Goal: Entertainment & Leisure: Consume media (video, audio)

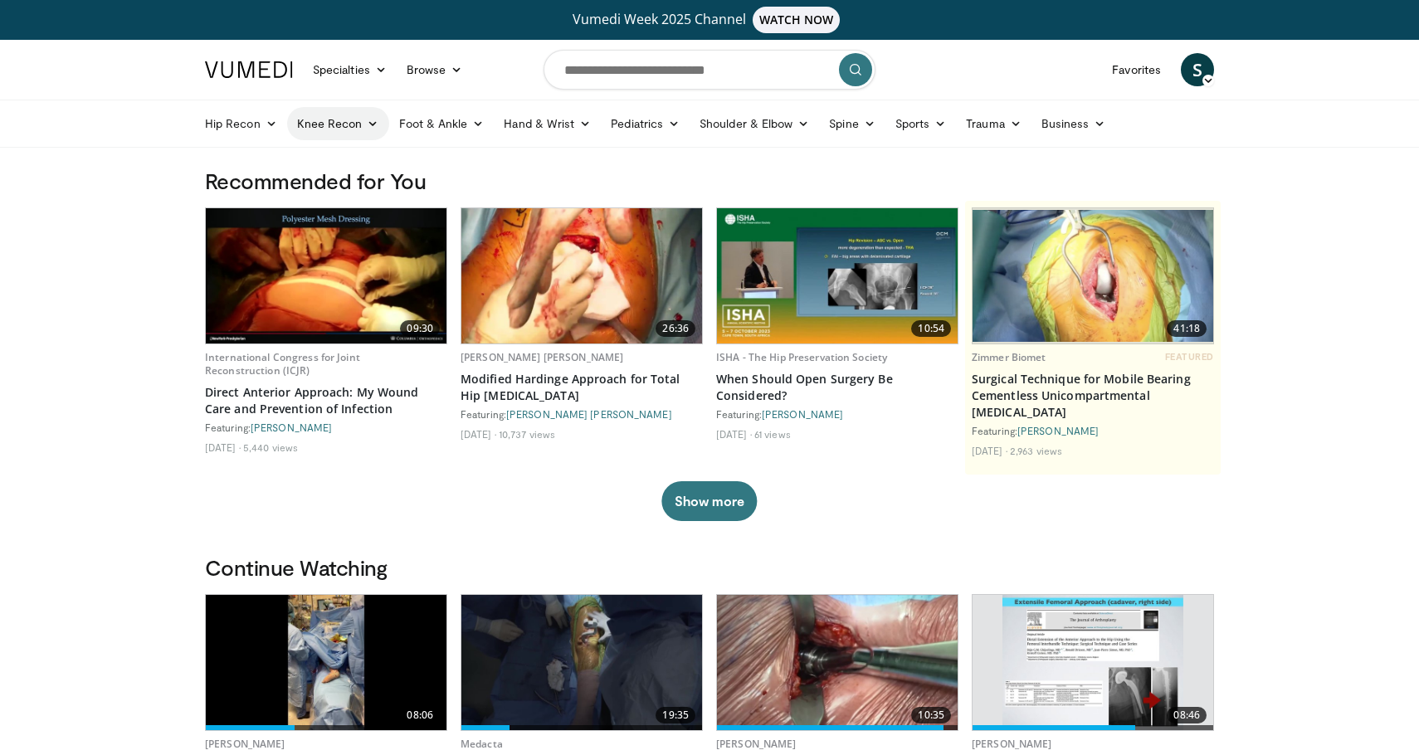
click at [360, 121] on link "Knee Recon" at bounding box center [338, 123] width 102 height 33
click at [634, 81] on input "Search topics, interventions" at bounding box center [710, 70] width 332 height 40
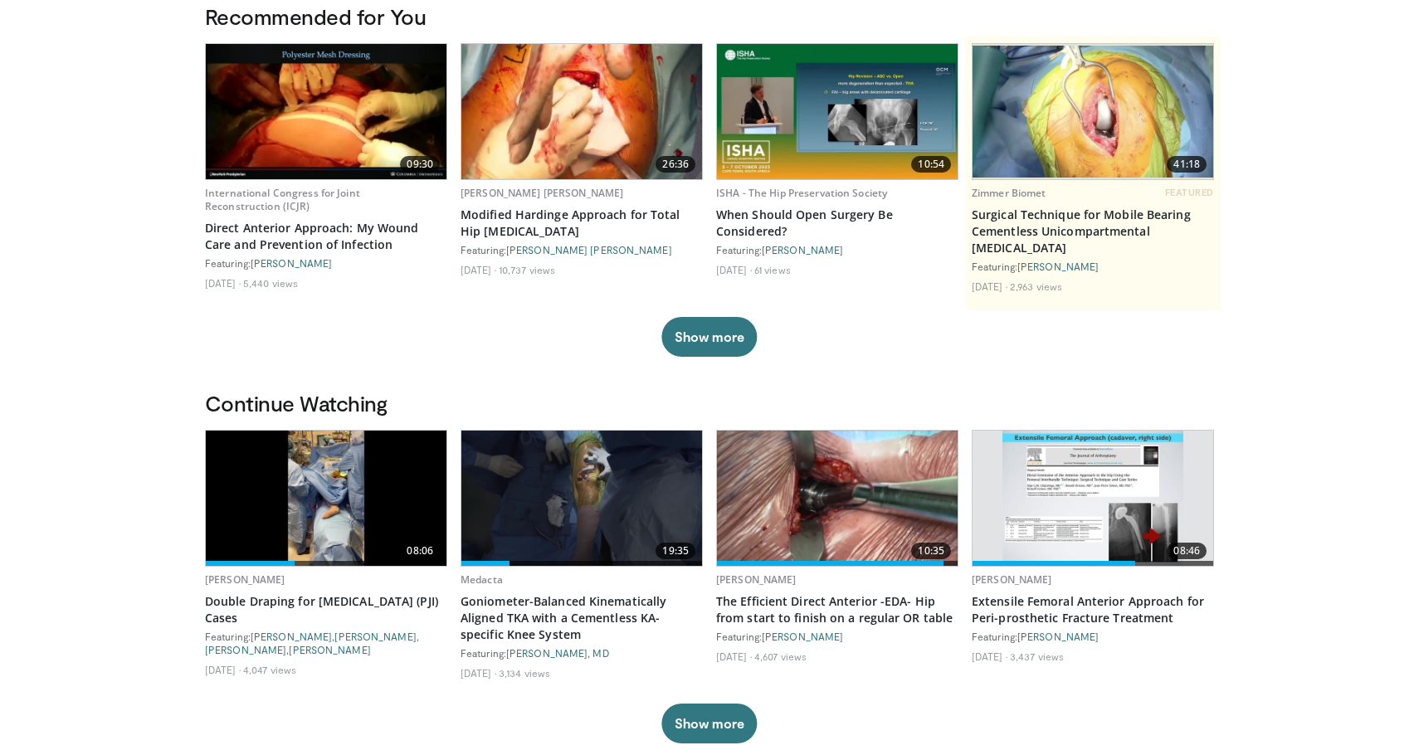
scroll to position [165, 0]
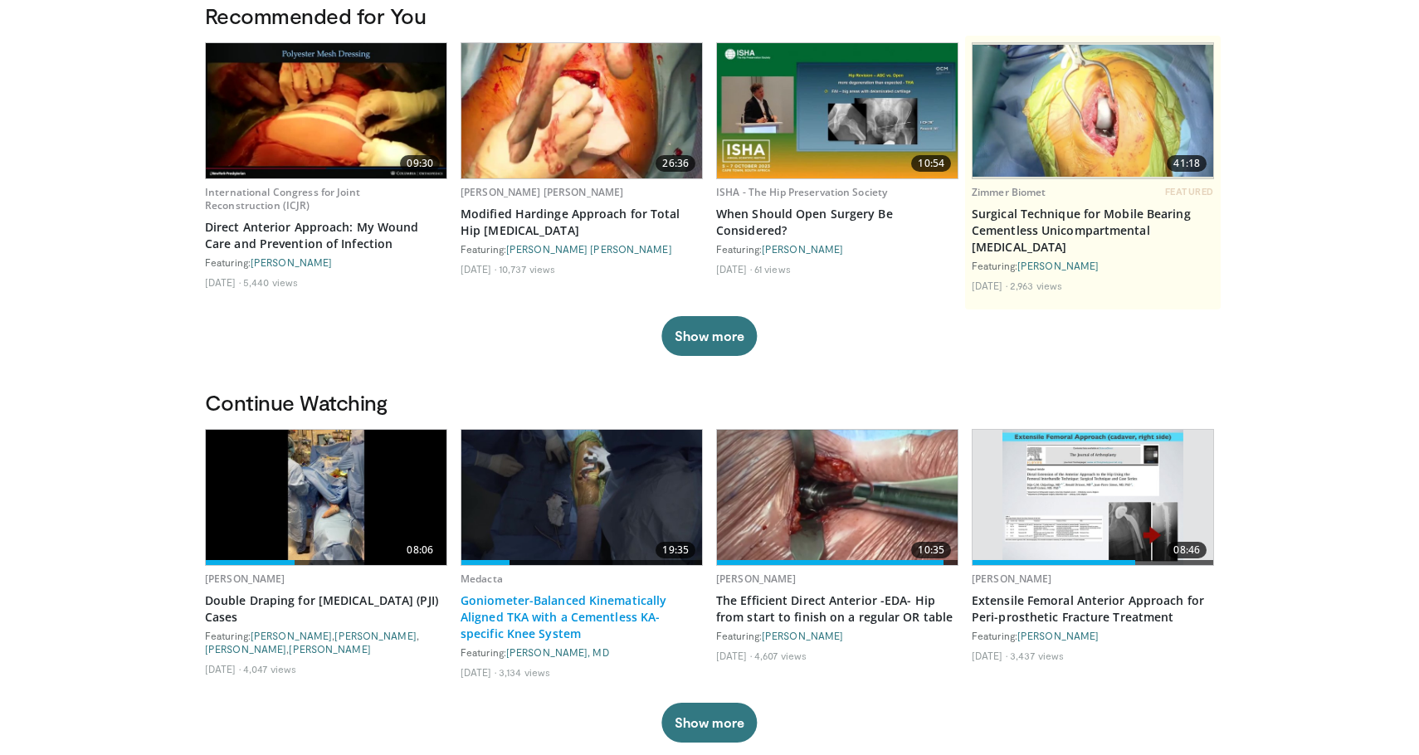
type input "******"
click at [563, 626] on link "Goniometer-Balanced Kinematically Aligned TKA with a Cementless KA-specific Kne…" at bounding box center [582, 617] width 242 height 50
click at [539, 605] on link "Goniometer-Balanced Kinematically Aligned TKA with a Cementless KA-specific Kne…" at bounding box center [582, 617] width 242 height 50
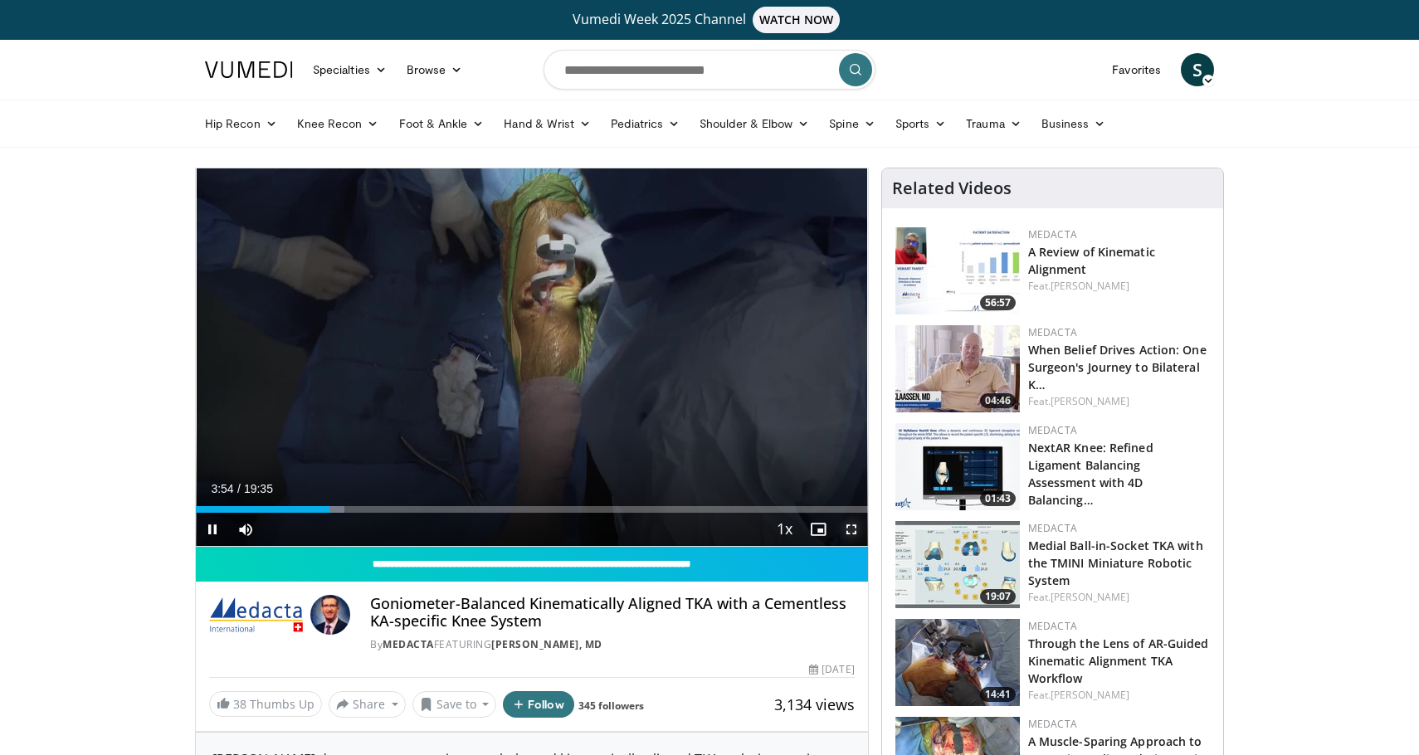
click at [855, 534] on span "Video Player" at bounding box center [851, 529] width 33 height 33
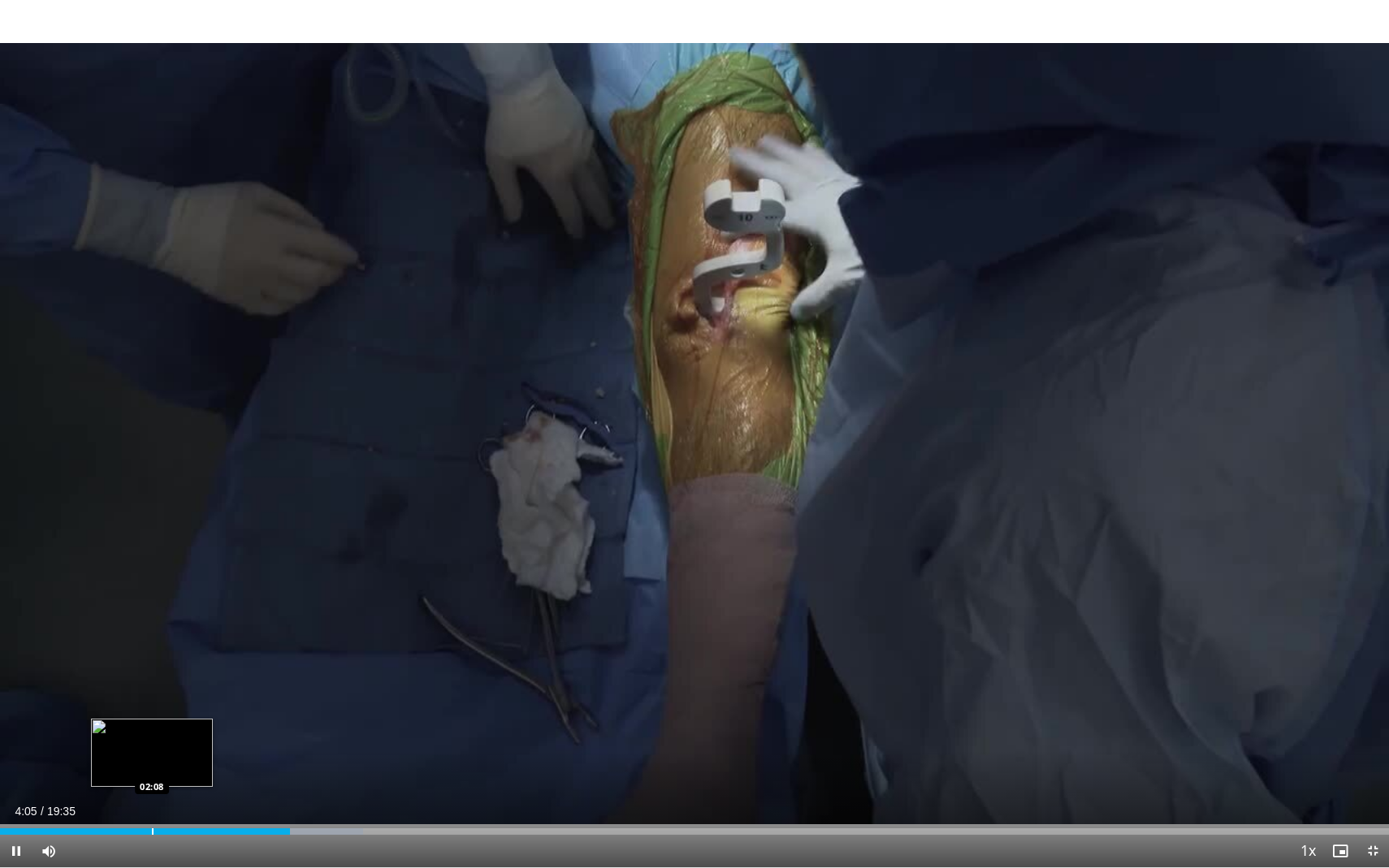
click at [146, 738] on div "Loaded : 26.16% 04:05 02:08" at bounding box center [694, 827] width 1389 height 16
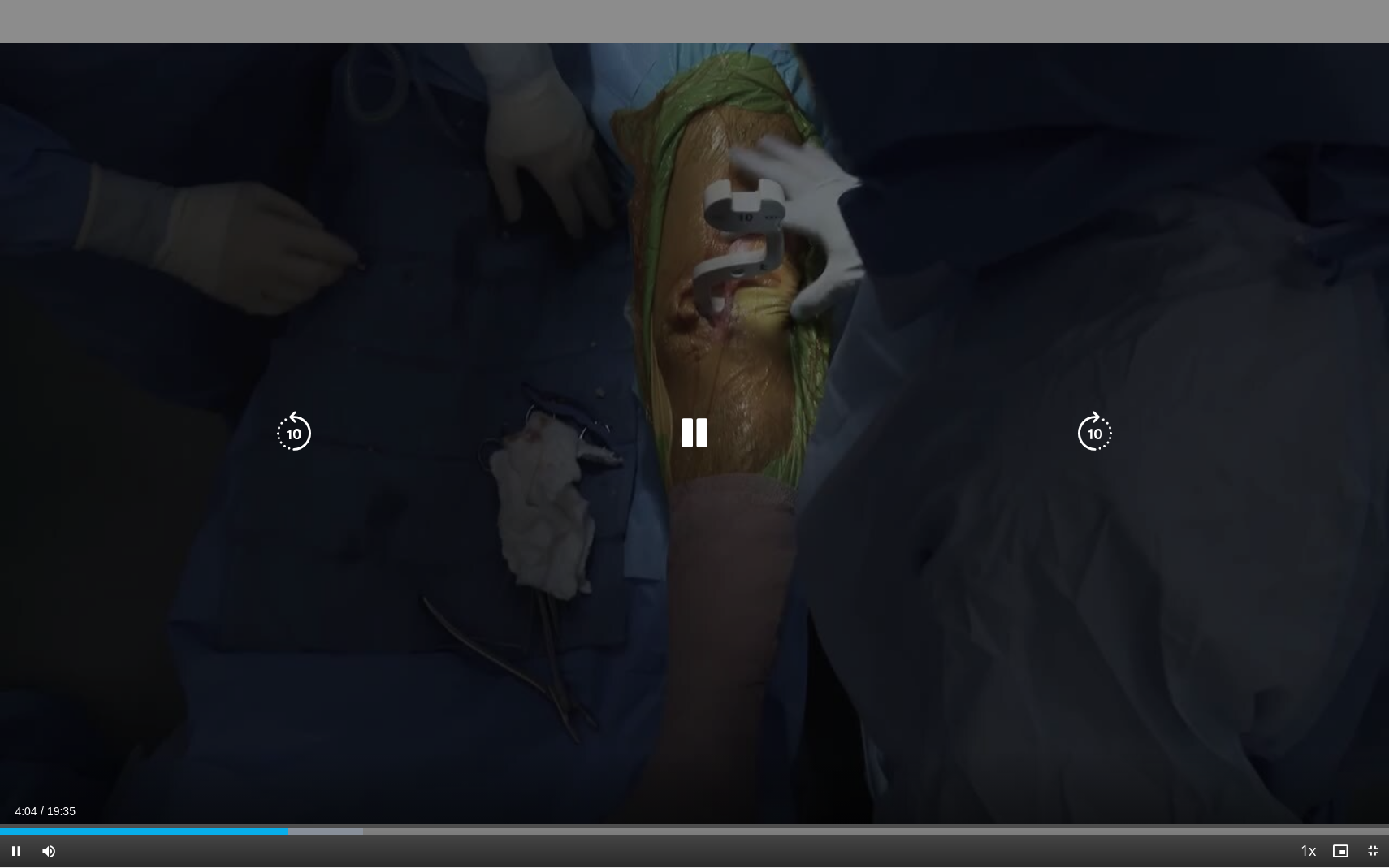
click at [1119, 545] on div "10 seconds Tap to unmute" at bounding box center [694, 434] width 1389 height 867
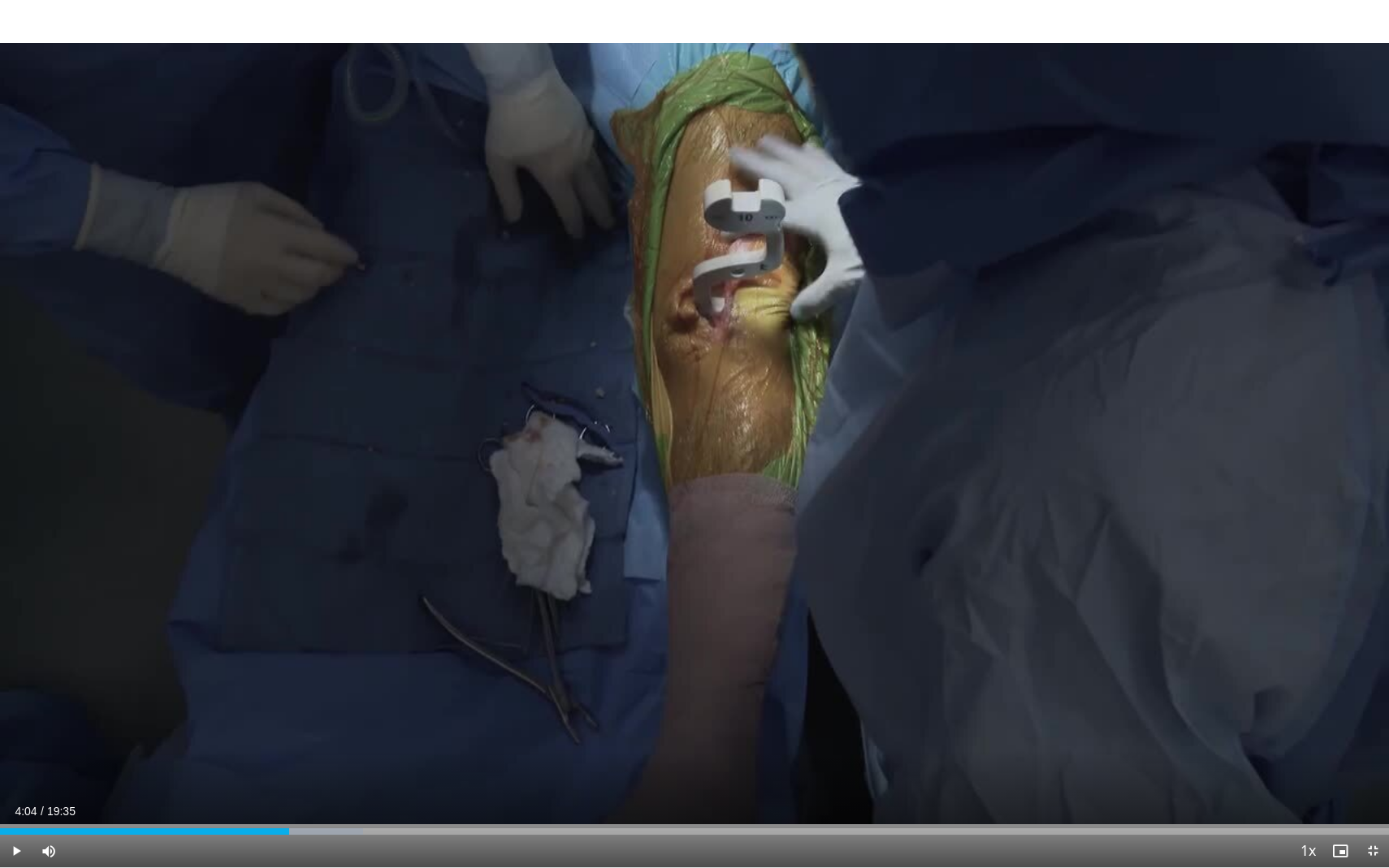
click at [1119, 545] on div "10 seconds Tap to unmute" at bounding box center [694, 434] width 1389 height 867
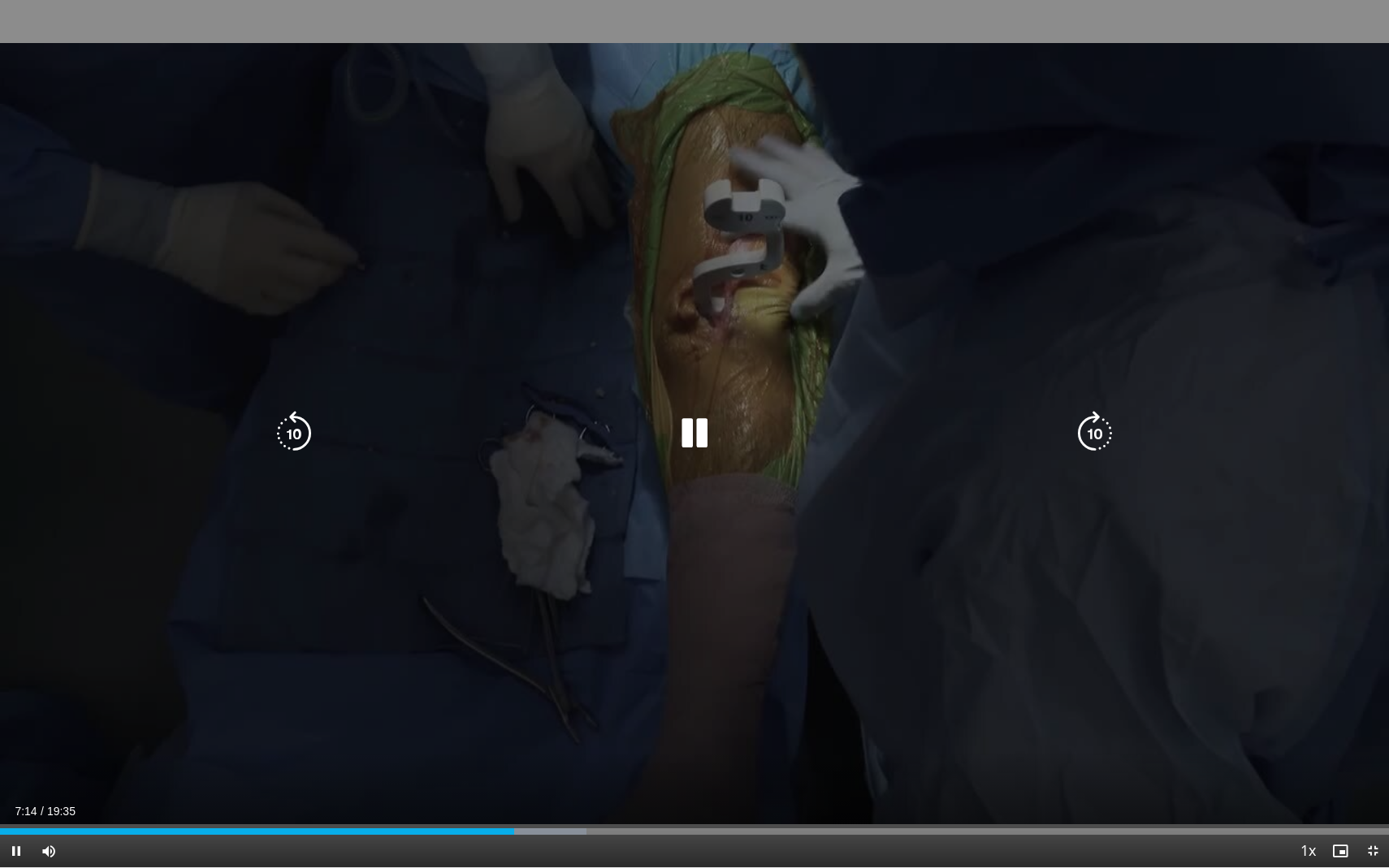
click at [407, 522] on div "10 seconds Tap to unmute" at bounding box center [694, 434] width 1389 height 867
click at [631, 537] on div "10 seconds Tap to unmute" at bounding box center [694, 434] width 1389 height 867
click at [412, 441] on div "Video Player" at bounding box center [694, 434] width 833 height 32
click at [689, 413] on icon "Video Player" at bounding box center [694, 434] width 45 height 45
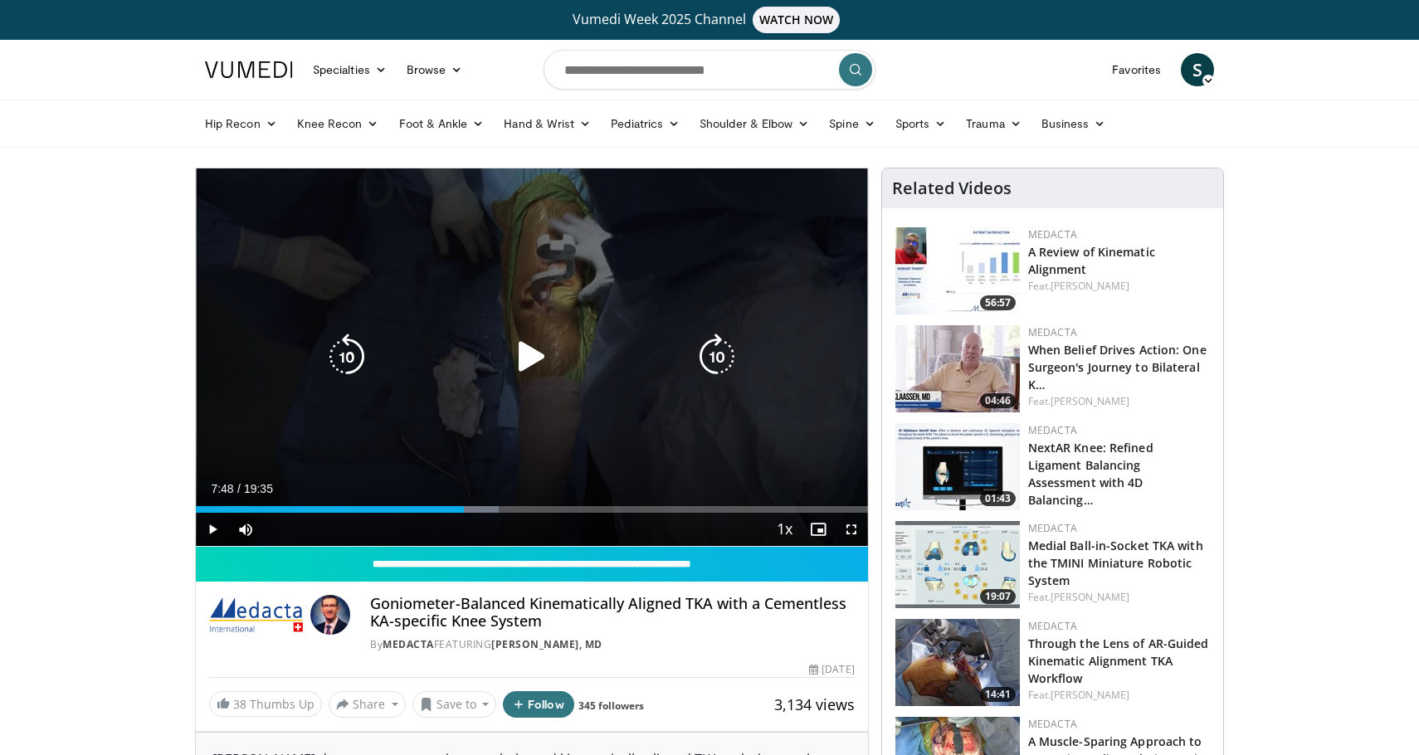
click at [626, 302] on div "10 seconds Tap to unmute" at bounding box center [532, 357] width 672 height 378
click at [634, 285] on div "10 seconds Tap to unmute" at bounding box center [532, 357] width 672 height 378
click at [612, 352] on div "Video Player" at bounding box center [531, 356] width 403 height 33
